Goal: Find specific page/section: Find specific page/section

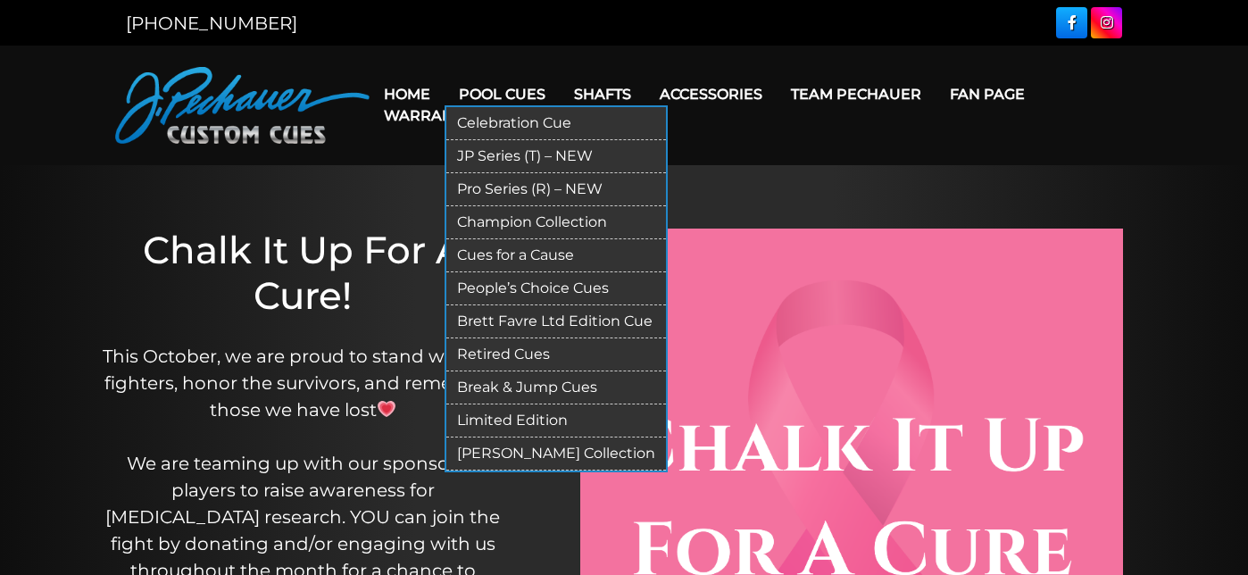
click at [502, 352] on link "Retired Cues" at bounding box center [556, 354] width 220 height 33
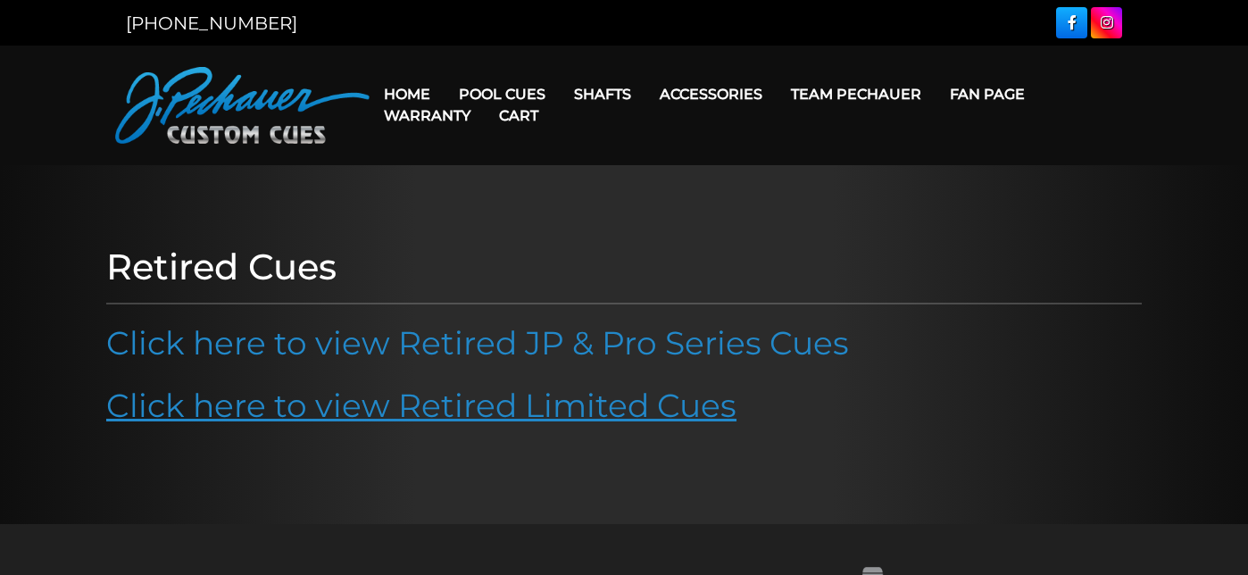
click at [451, 408] on link "Click here to view Retired Limited Cues" at bounding box center [421, 405] width 630 height 39
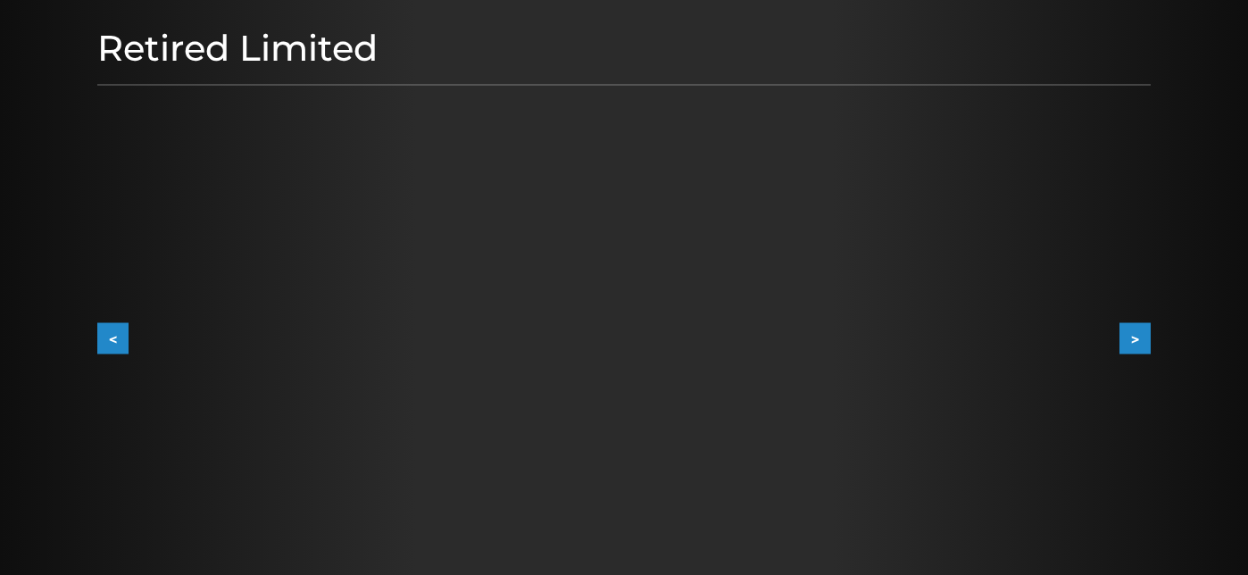
scroll to position [242, 0]
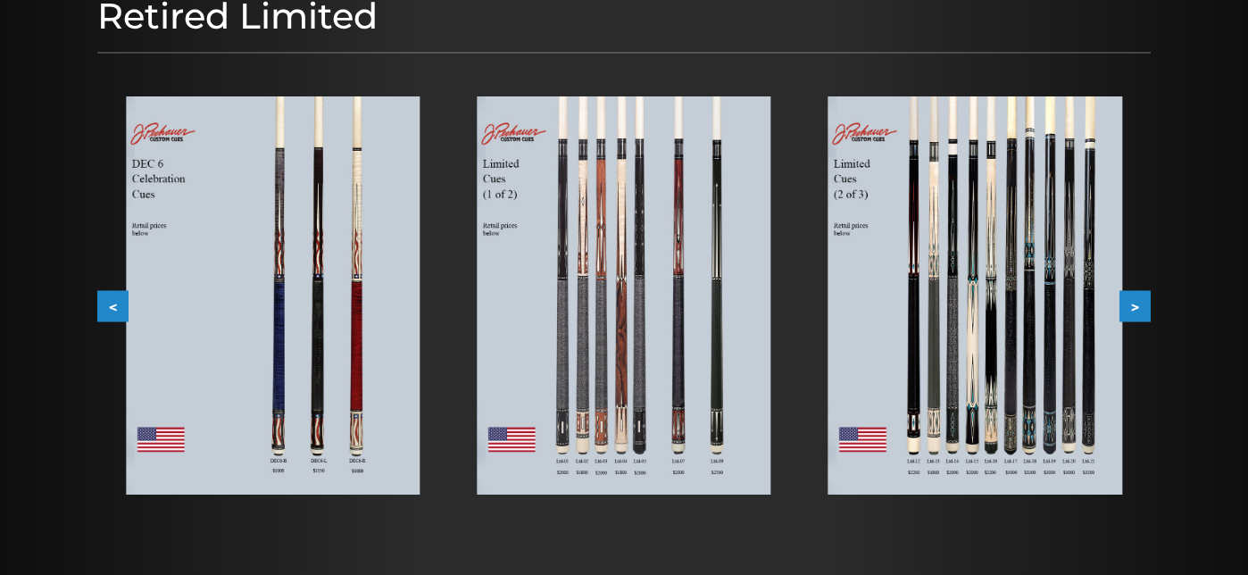
click at [1076, 294] on img at bounding box center [975, 295] width 294 height 398
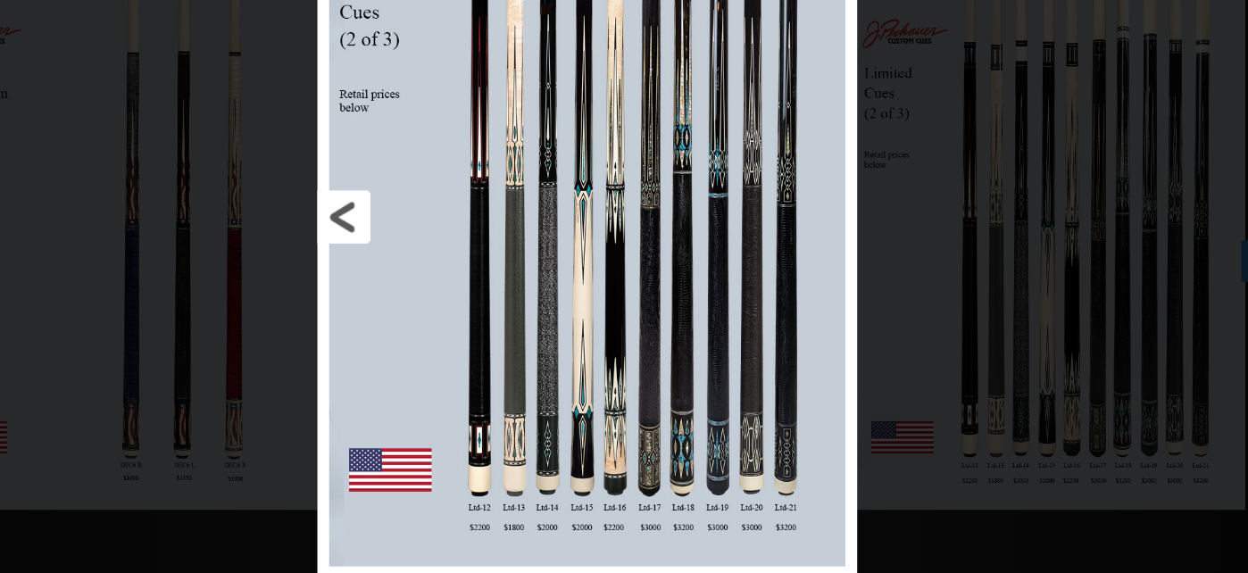
scroll to position [211, 0]
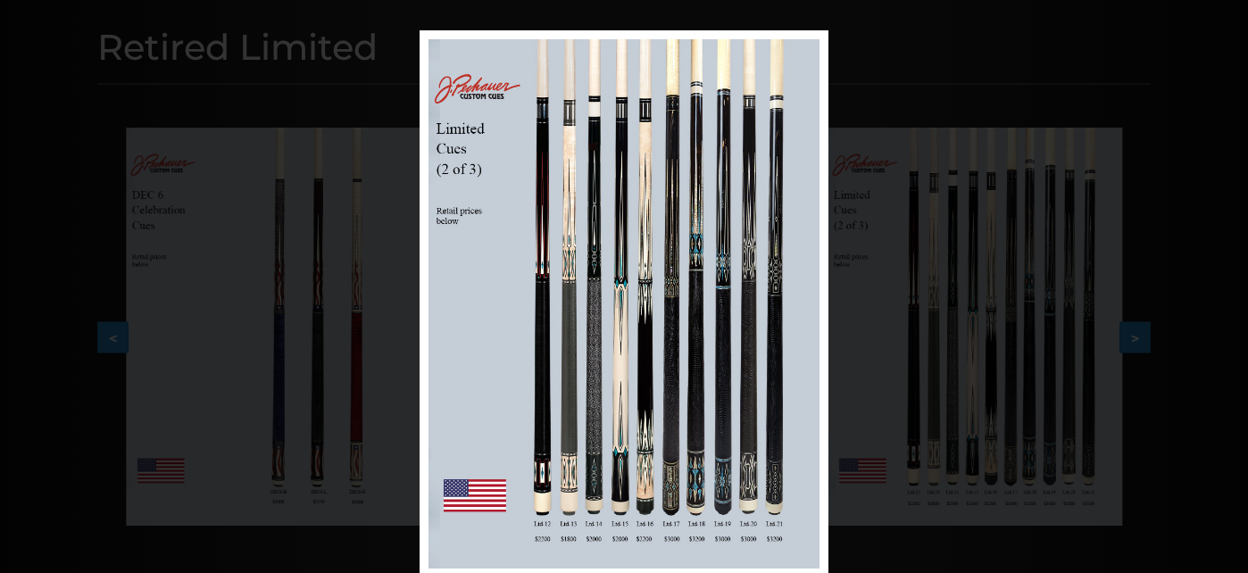
click at [302, 93] on div "Image 2 of 6" at bounding box center [624, 316] width 1248 height 573
